Goal: Find specific page/section: Find specific page/section

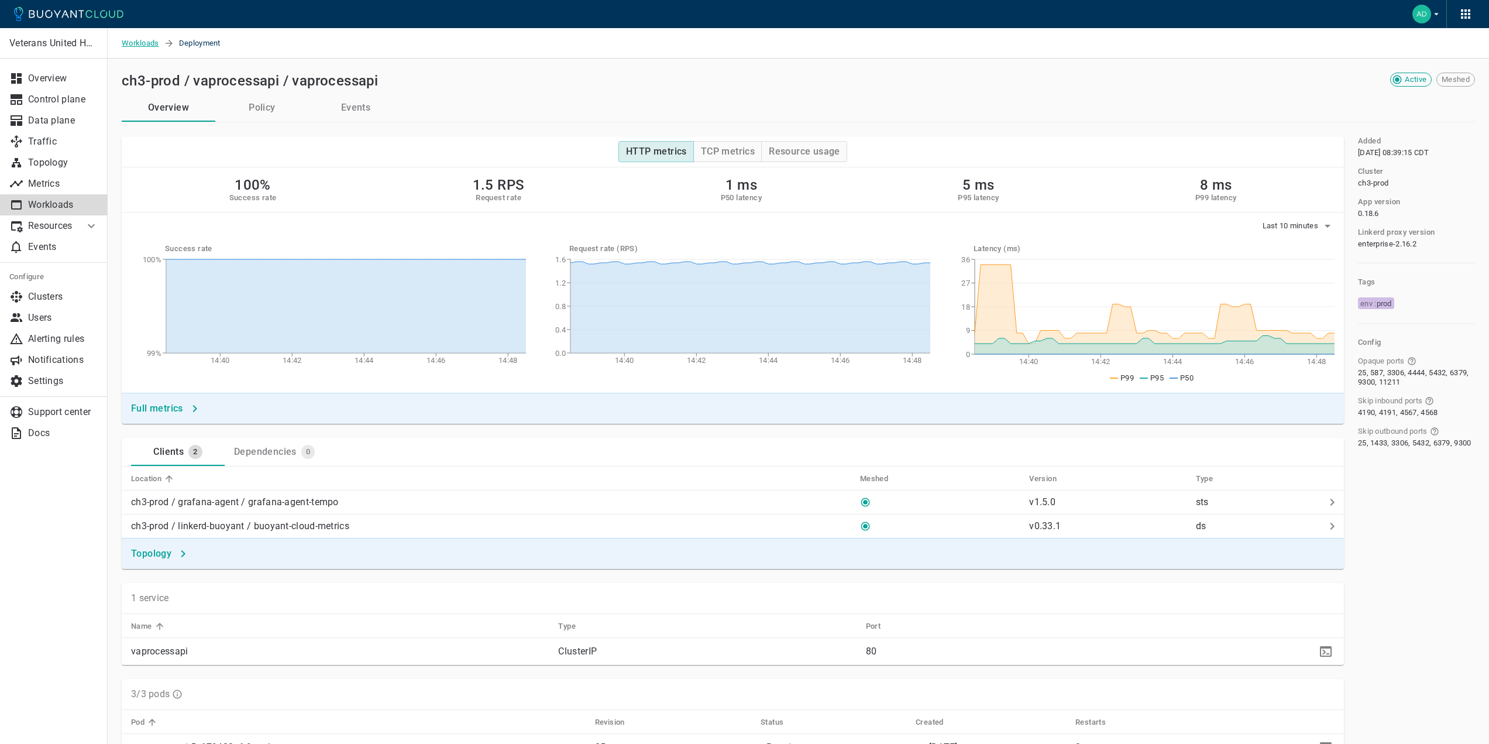
click at [145, 44] on span "Workloads" at bounding box center [143, 43] width 42 height 30
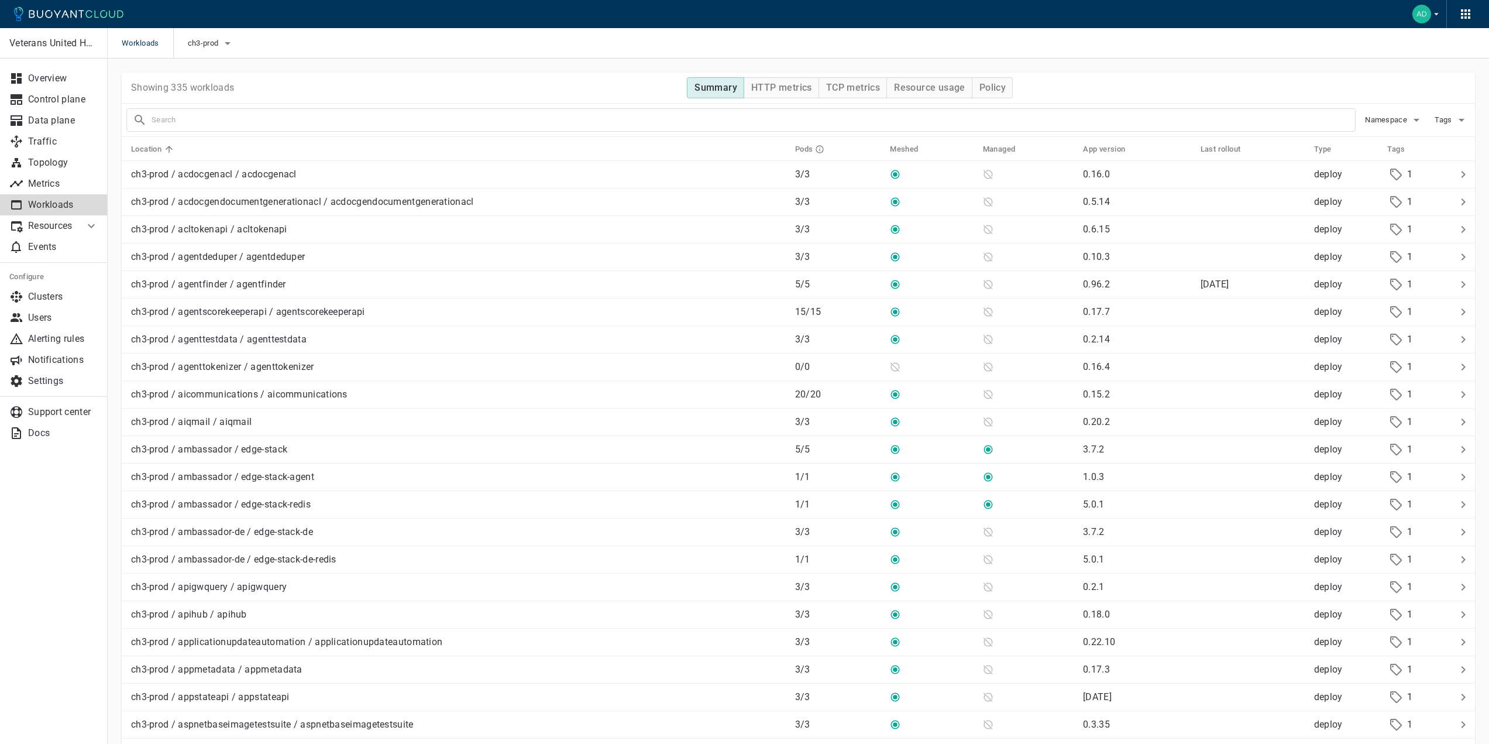
click at [438, 123] on input "text" at bounding box center [754, 120] width 1204 height 16
type input "proxy"
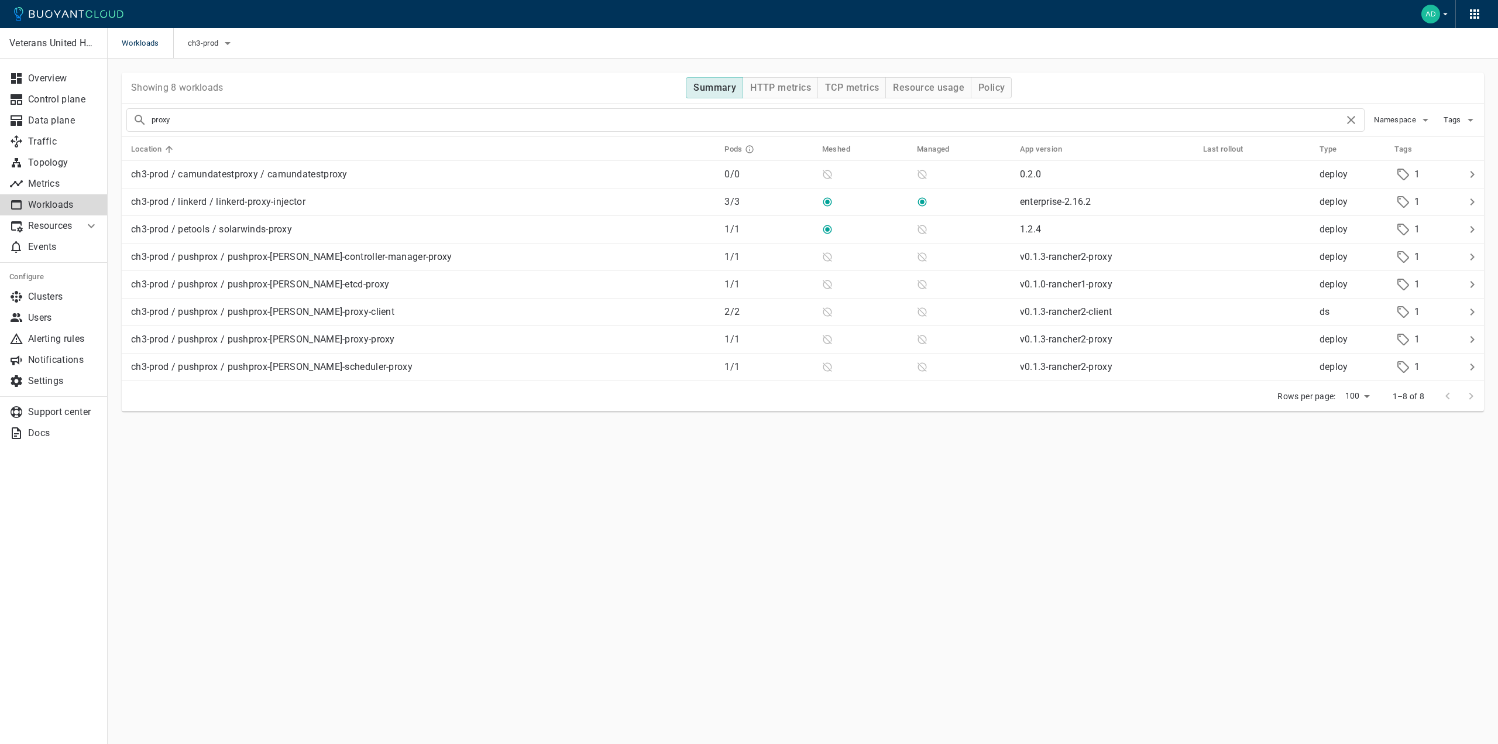
click at [509, 521] on main "Workloads ch3-prod Veterans United Home Loans Overview Control plane Data plane…" at bounding box center [803, 372] width 1390 height 744
click at [243, 123] on input "proxy" at bounding box center [748, 120] width 1193 height 16
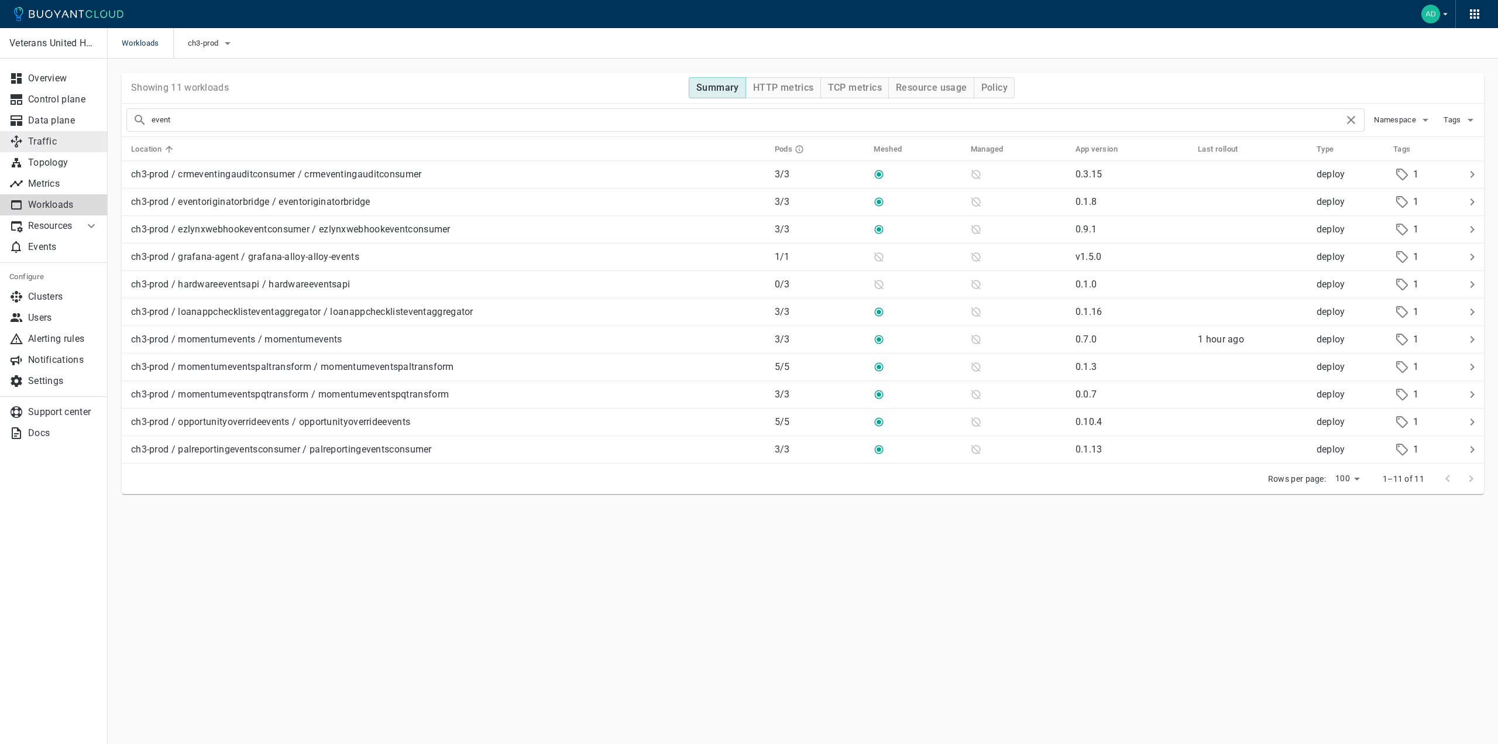
drag, startPoint x: 262, startPoint y: 116, endPoint x: 60, endPoint y: 129, distance: 202.3
click at [108, 131] on div "Veterans United Home Loans Overview Control plane Data plane Traffic Topology M…" at bounding box center [803, 300] width 1390 height 482
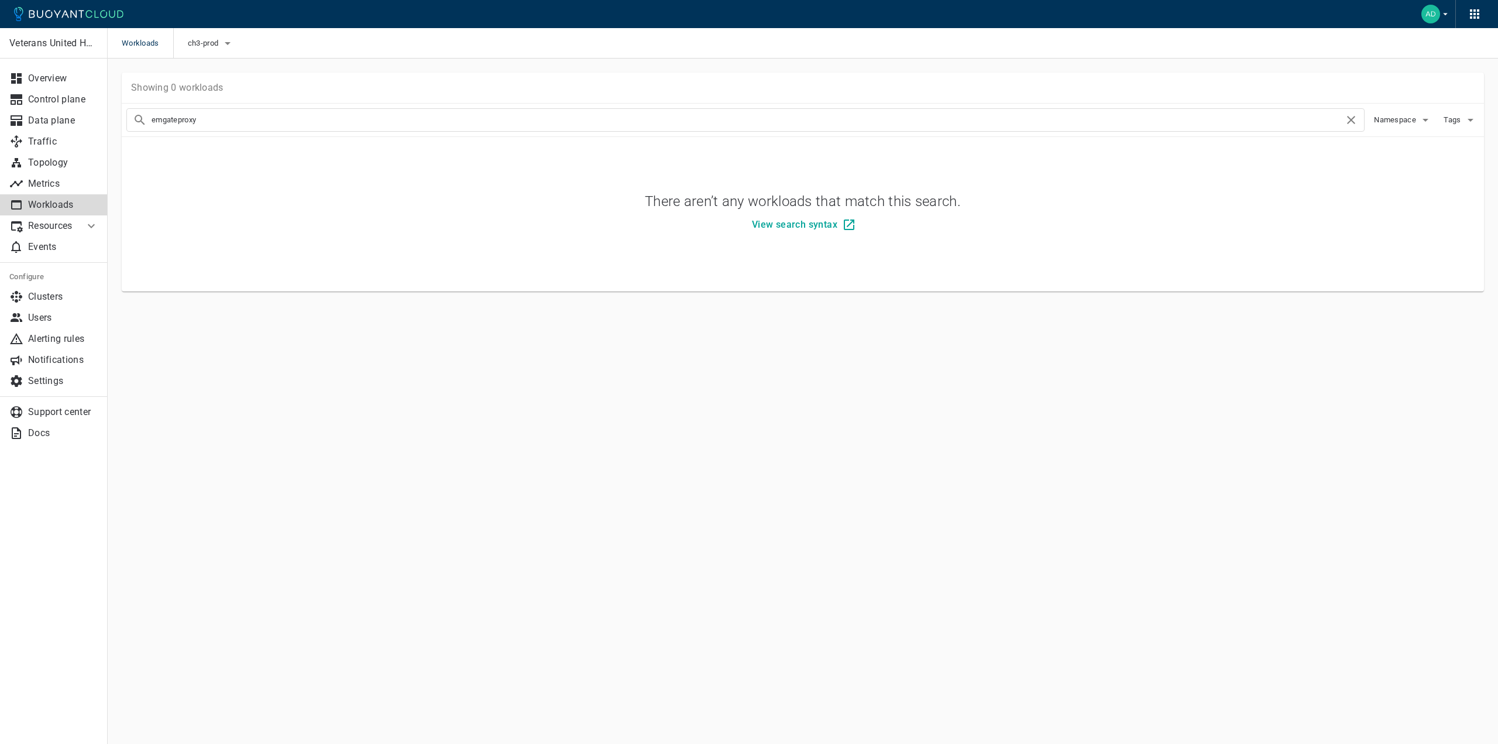
click at [279, 124] on input "emgateproxy" at bounding box center [748, 120] width 1193 height 16
drag, startPoint x: 253, startPoint y: 121, endPoint x: 178, endPoint y: 123, distance: 75.5
click at [177, 123] on input "emgateproxy" at bounding box center [748, 120] width 1193 height 16
type input "emgate"
drag, startPoint x: 259, startPoint y: 123, endPoint x: 138, endPoint y: 124, distance: 121.7
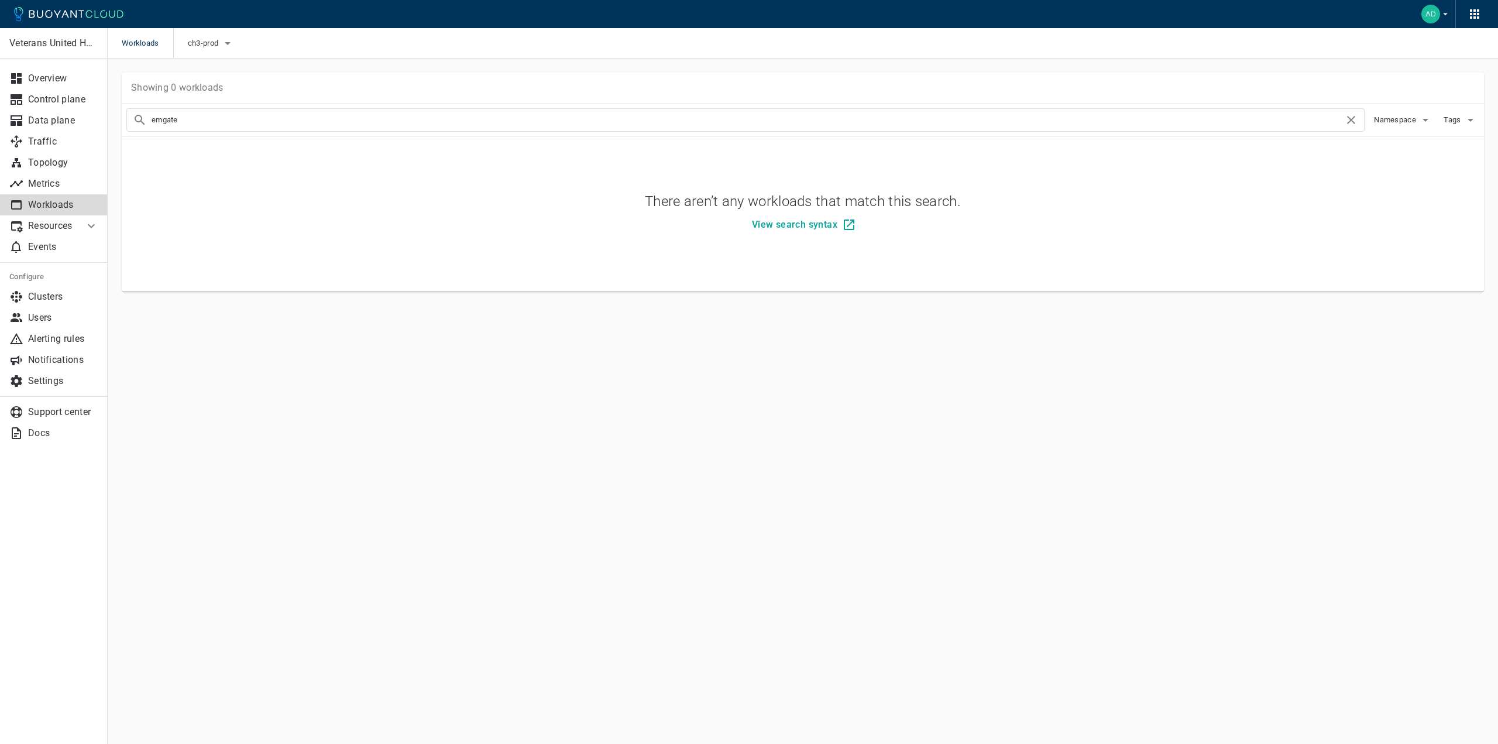
click at [138, 124] on div "emgate" at bounding box center [745, 119] width 1238 height 23
